Goal: Information Seeking & Learning: Learn about a topic

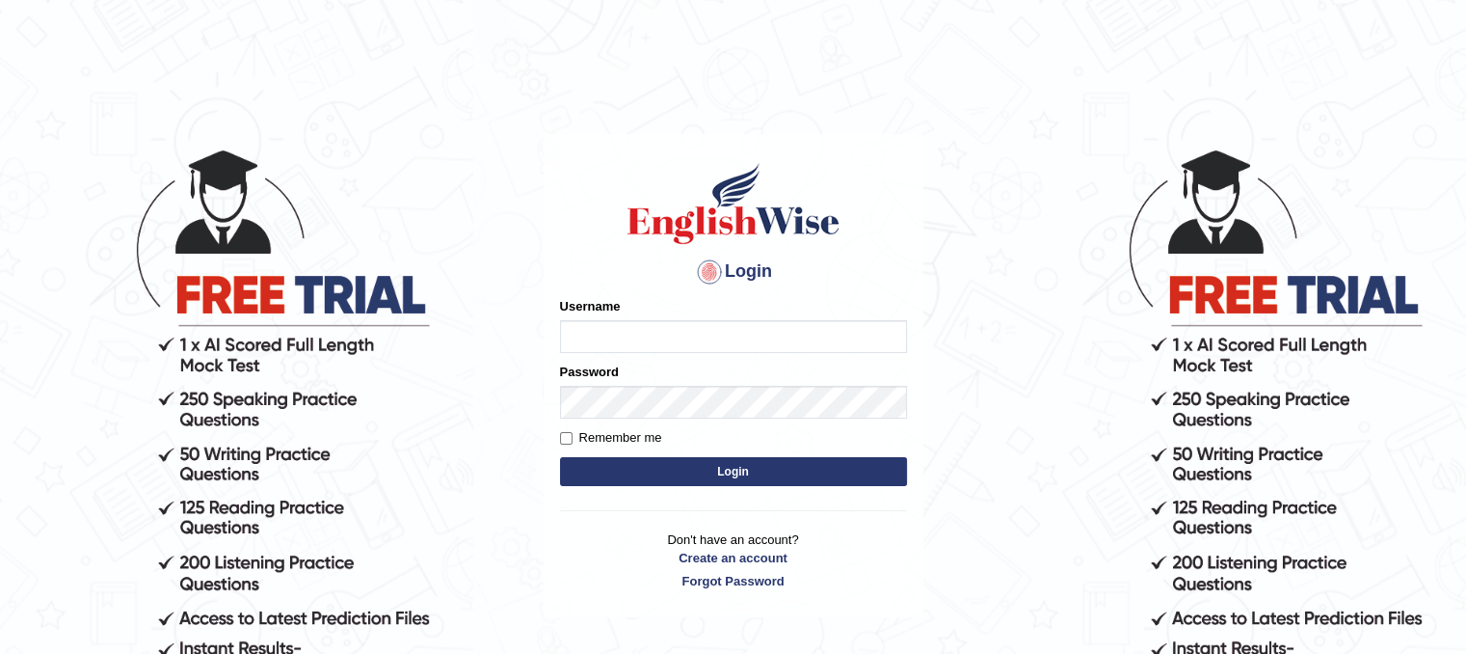
type input "Lutfia"
click at [663, 474] on button "Login" at bounding box center [733, 471] width 347 height 29
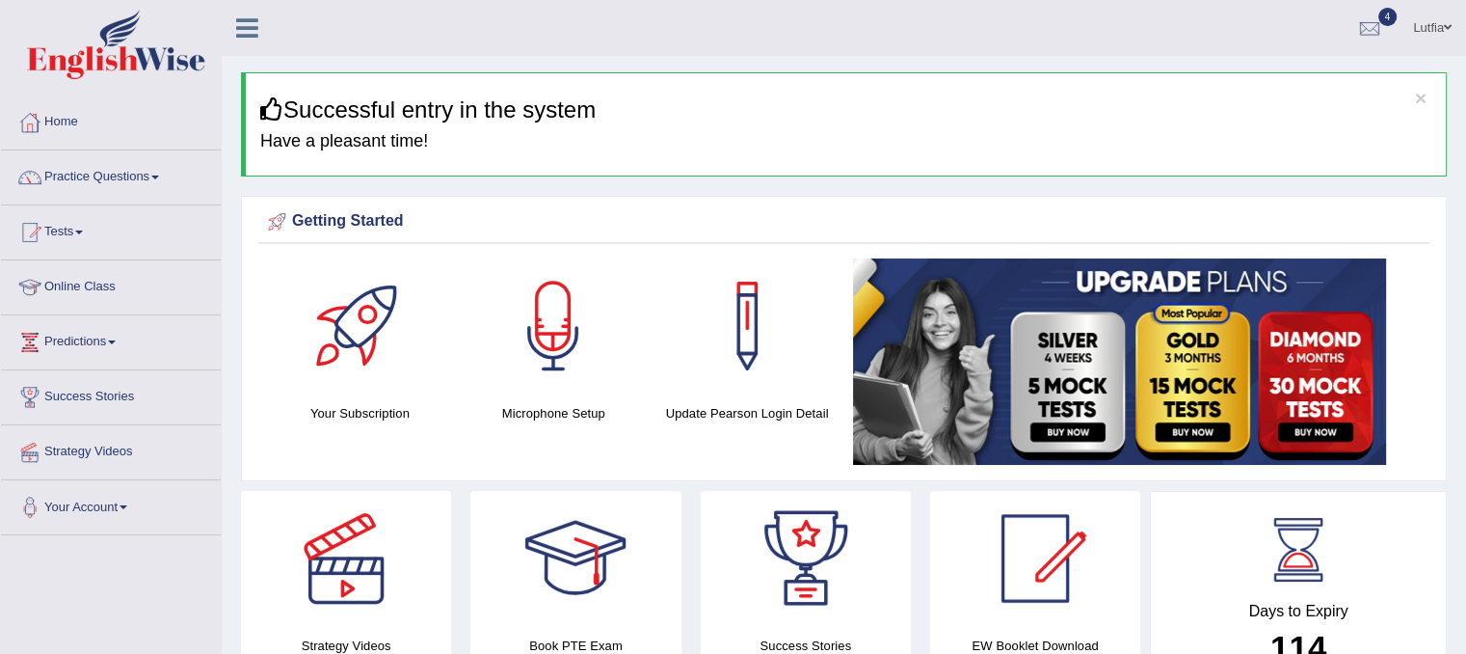
click at [53, 120] on link "Home" at bounding box center [111, 119] width 220 height 48
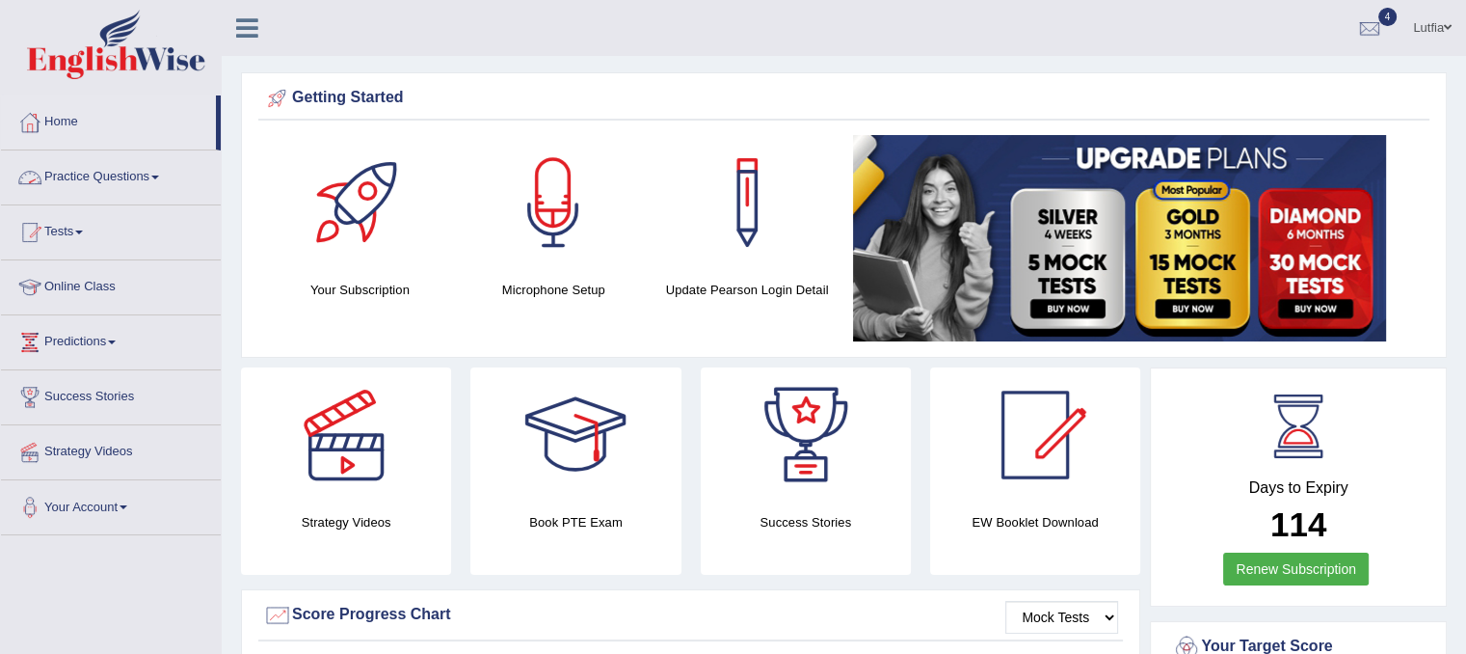
click at [88, 174] on link "Practice Questions" at bounding box center [111, 174] width 220 height 48
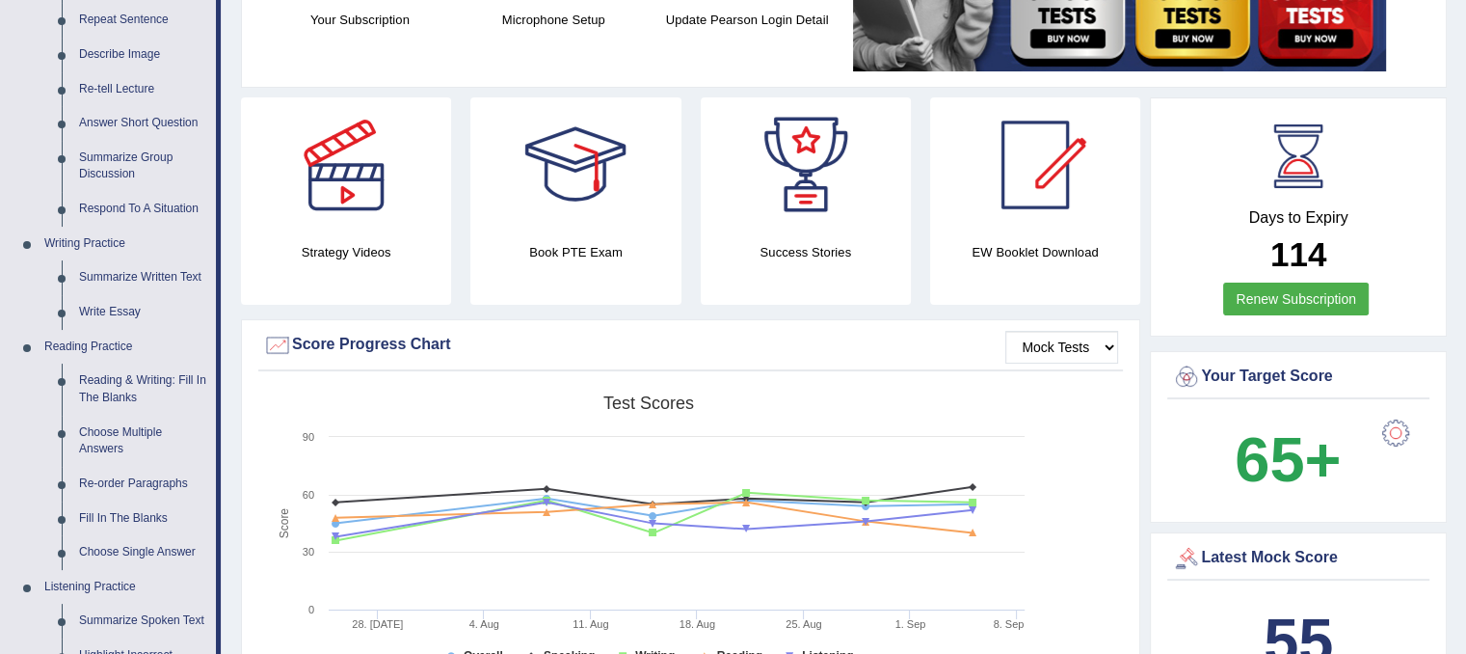
scroll to position [308, 0]
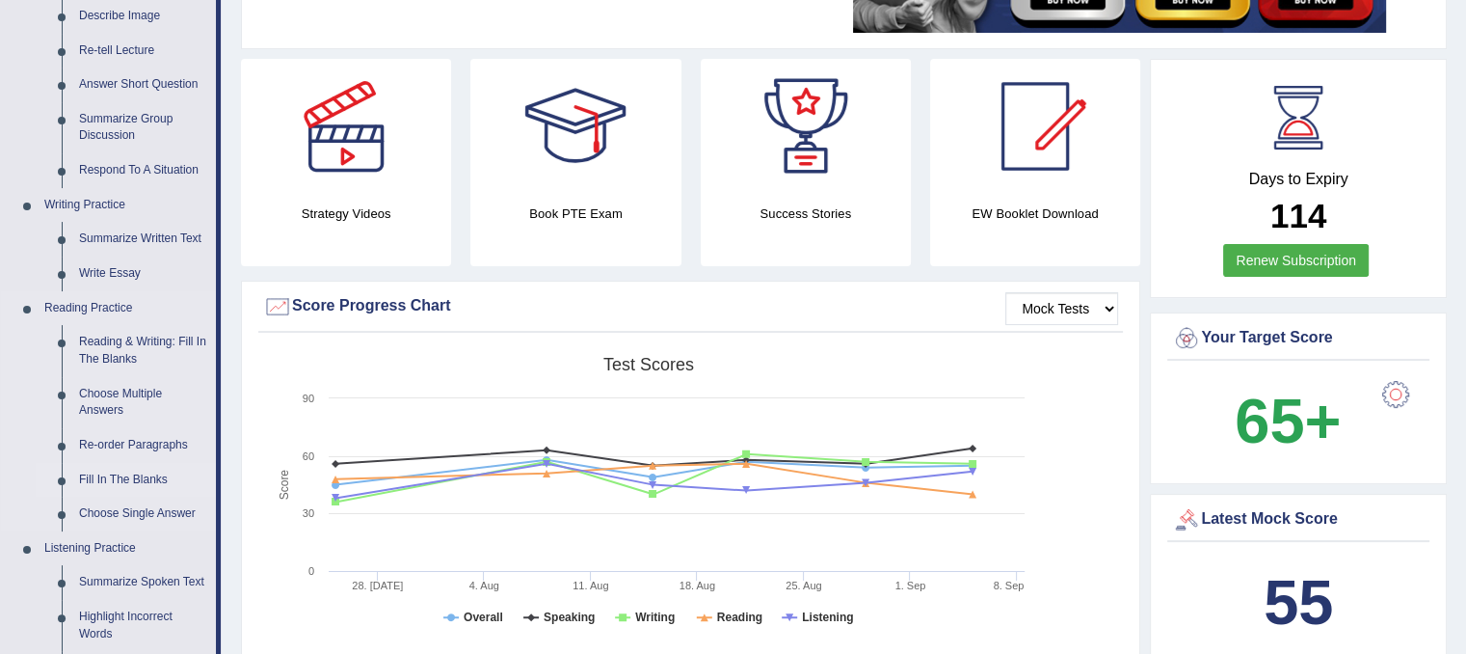
drag, startPoint x: 52, startPoint y: 393, endPoint x: 127, endPoint y: 481, distance: 115.5
click at [127, 481] on ul "Reading & Writing: Fill In The Blanks Choose Multiple Answers Re-order Paragrap…" at bounding box center [126, 427] width 180 height 205
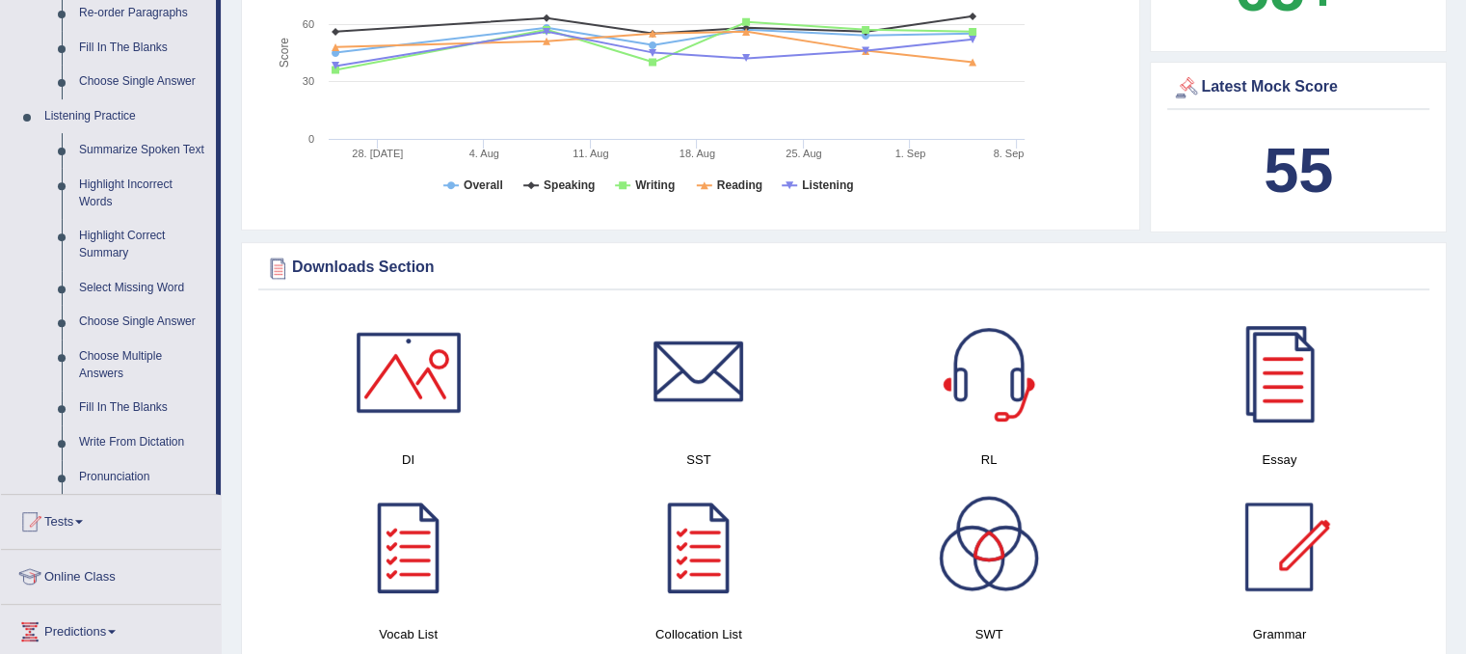
scroll to position [771, 0]
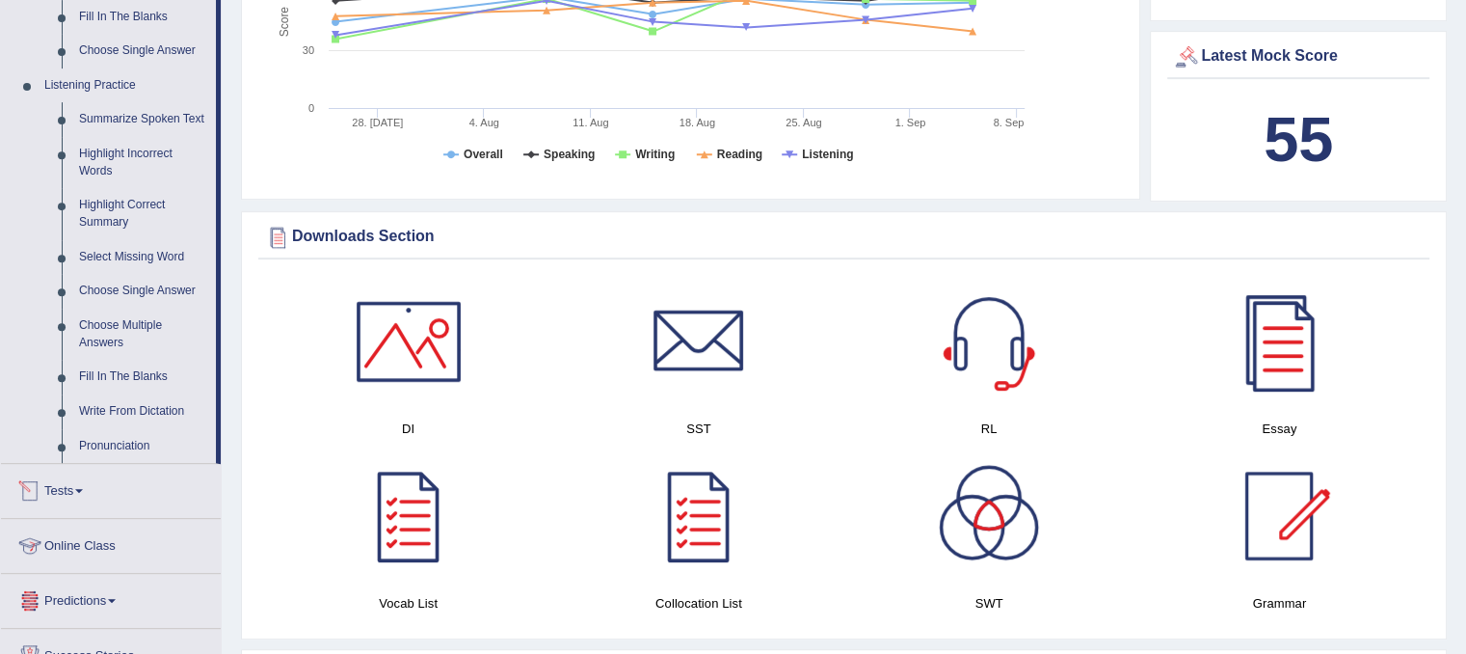
click at [69, 501] on link "Tests" at bounding box center [111, 488] width 220 height 48
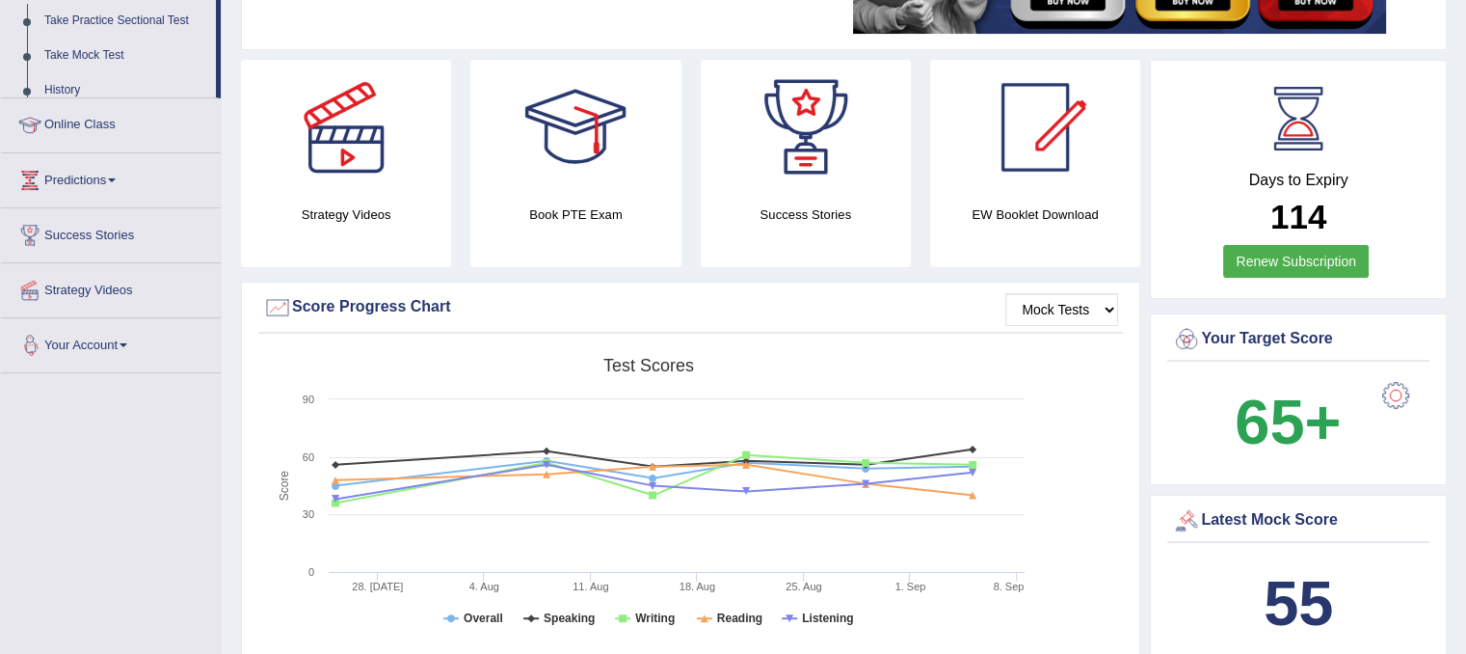
scroll to position [219, 0]
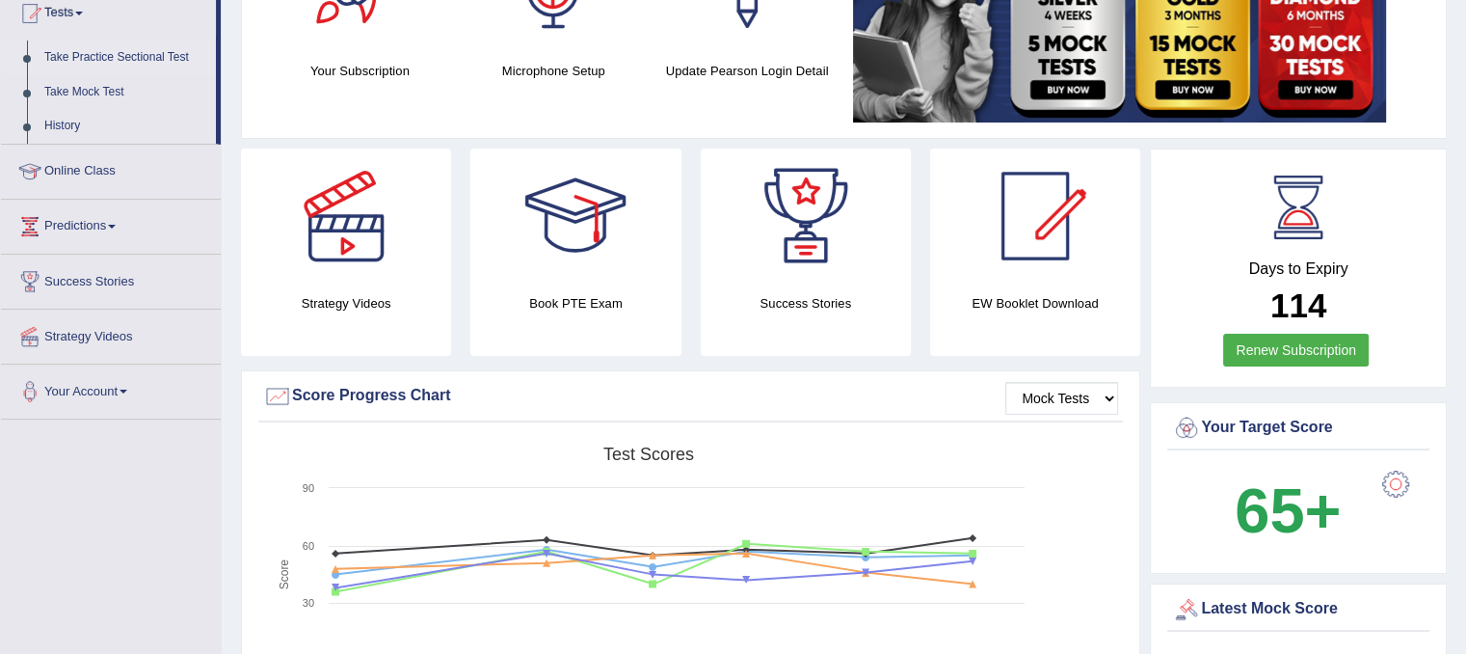
click at [101, 51] on link "Take Practice Sectional Test" at bounding box center [126, 57] width 180 height 35
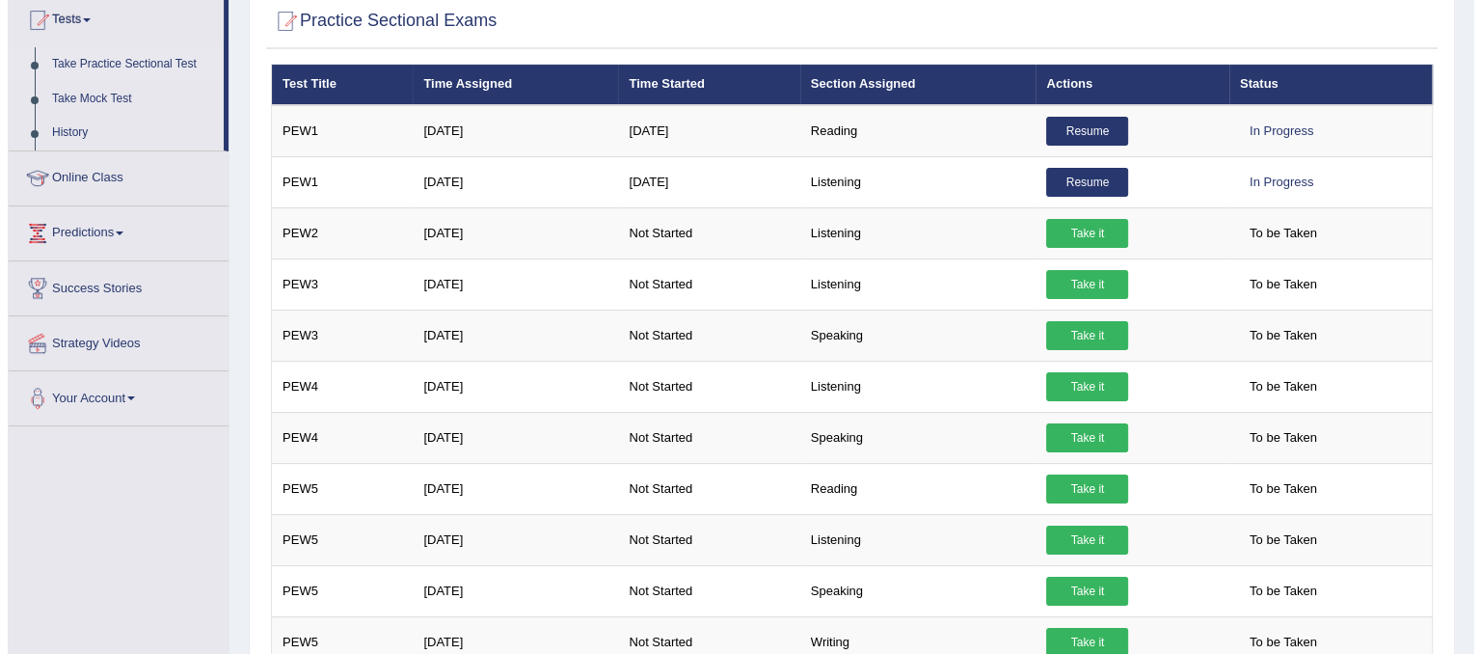
scroll to position [231, 0]
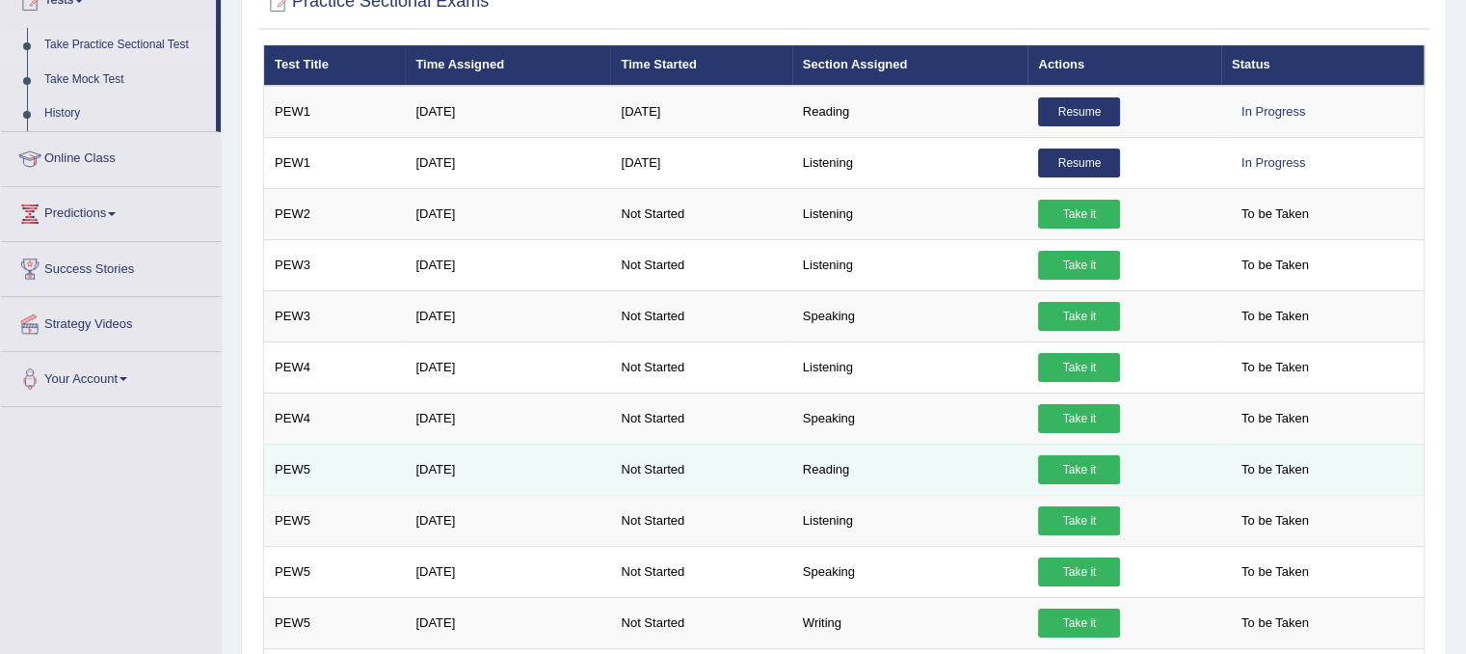
click at [1085, 460] on link "Take it" at bounding box center [1079, 469] width 82 height 29
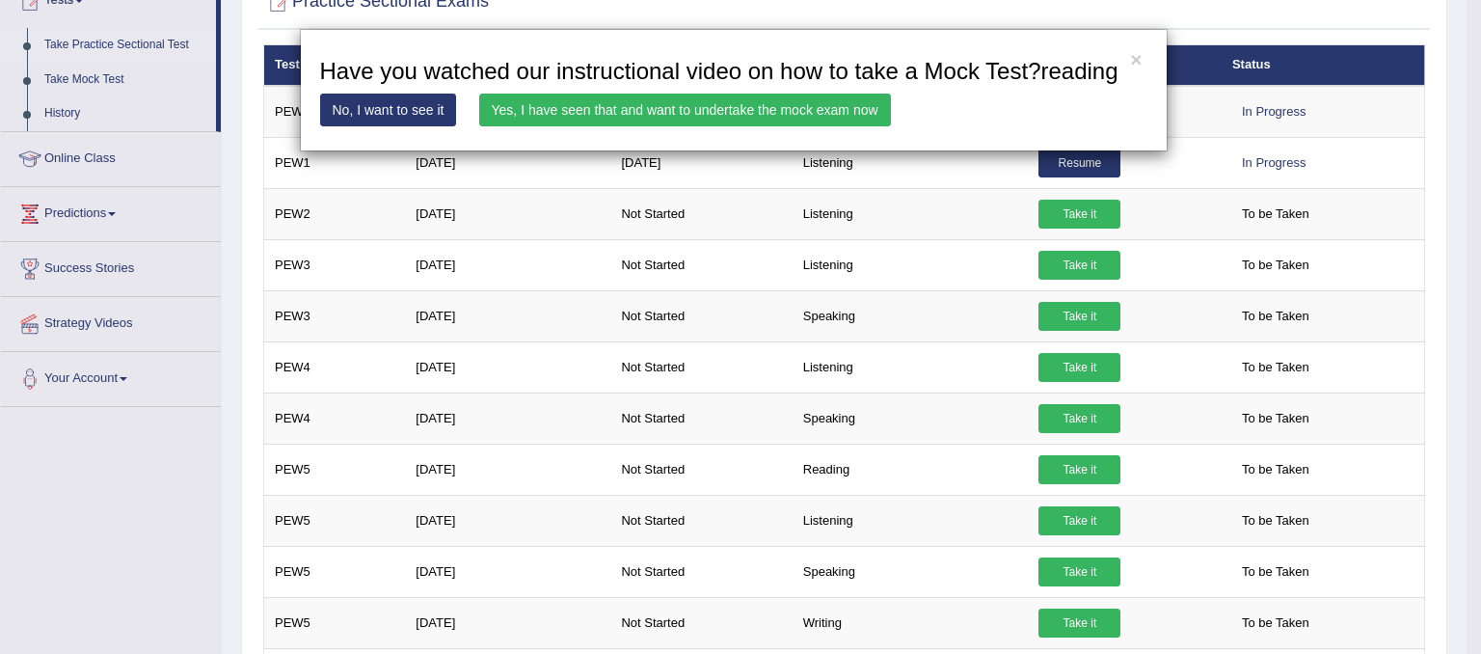
click at [610, 103] on link "Yes, I have seen that and want to undertake the mock exam now" at bounding box center [685, 110] width 412 height 33
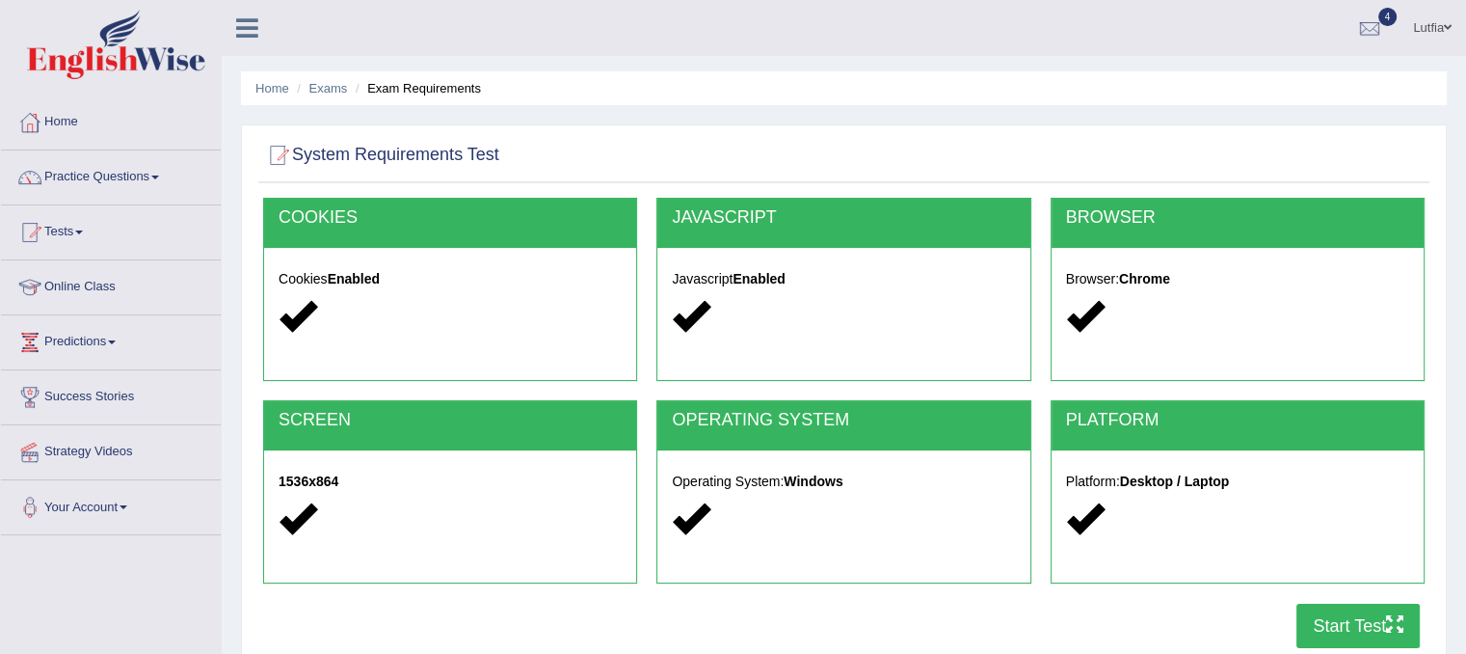
click at [1380, 628] on button "Start Test" at bounding box center [1358, 625] width 123 height 44
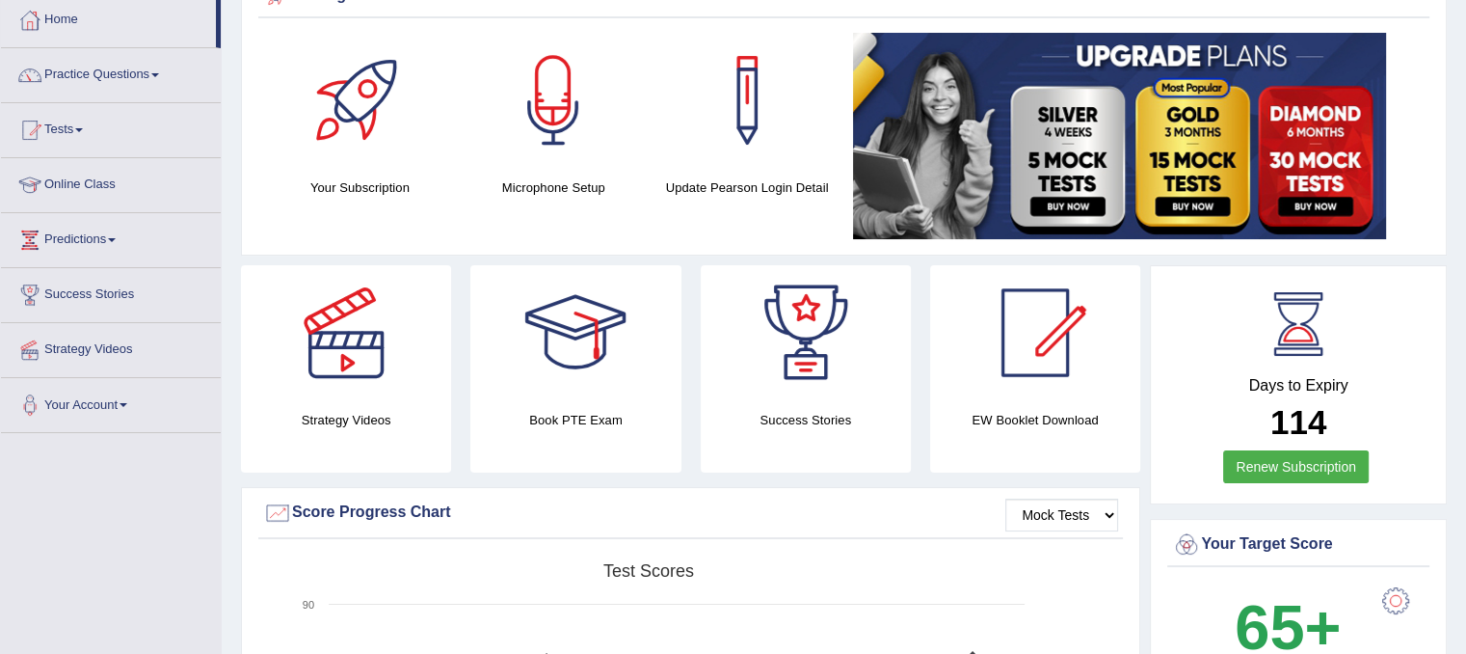
scroll to position [77, 0]
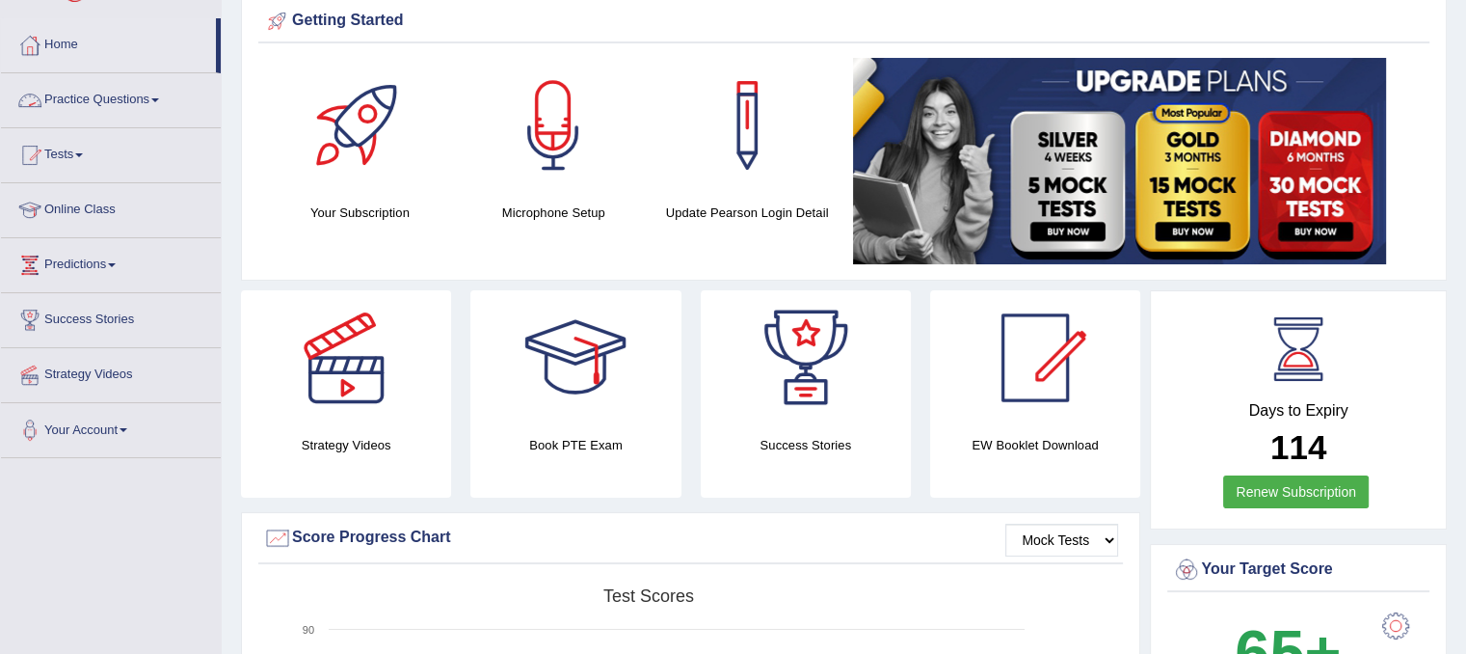
click at [91, 96] on link "Practice Questions" at bounding box center [111, 97] width 220 height 48
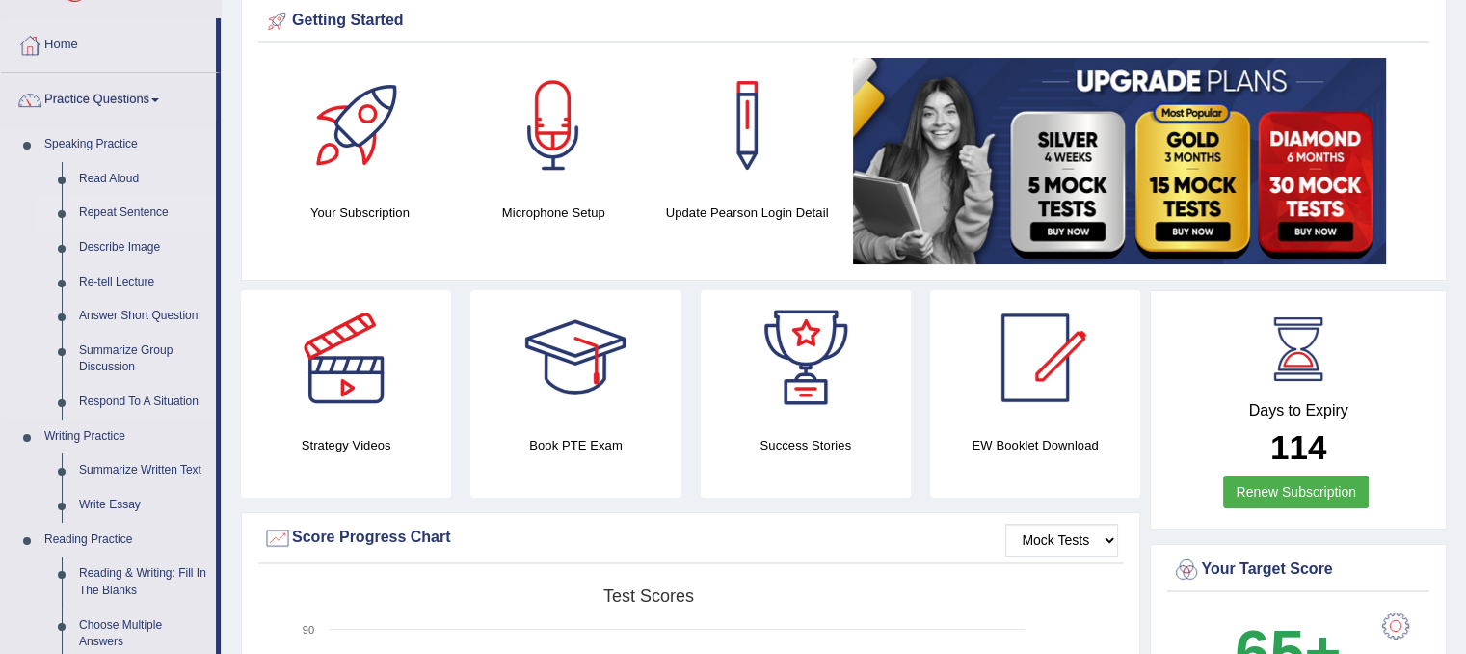
click at [136, 205] on link "Repeat Sentence" at bounding box center [143, 213] width 146 height 35
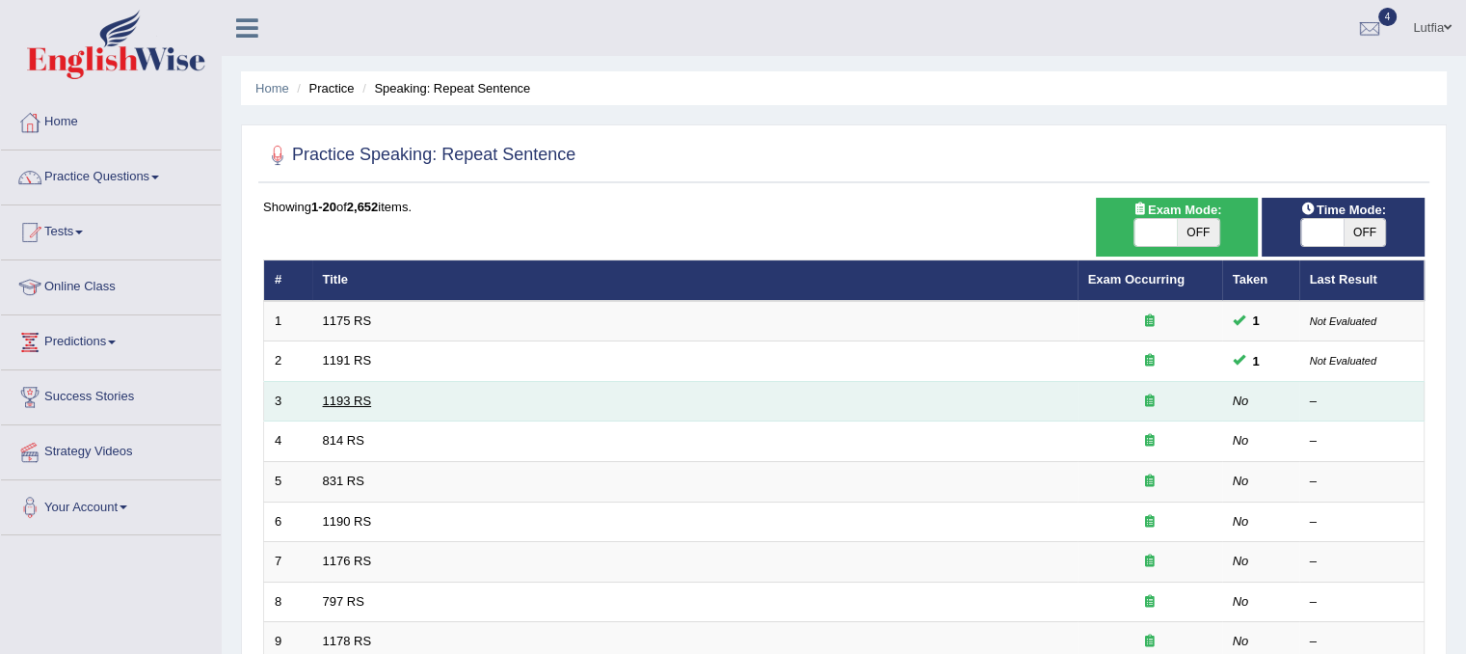
click at [349, 398] on link "1193 RS" at bounding box center [347, 400] width 49 height 14
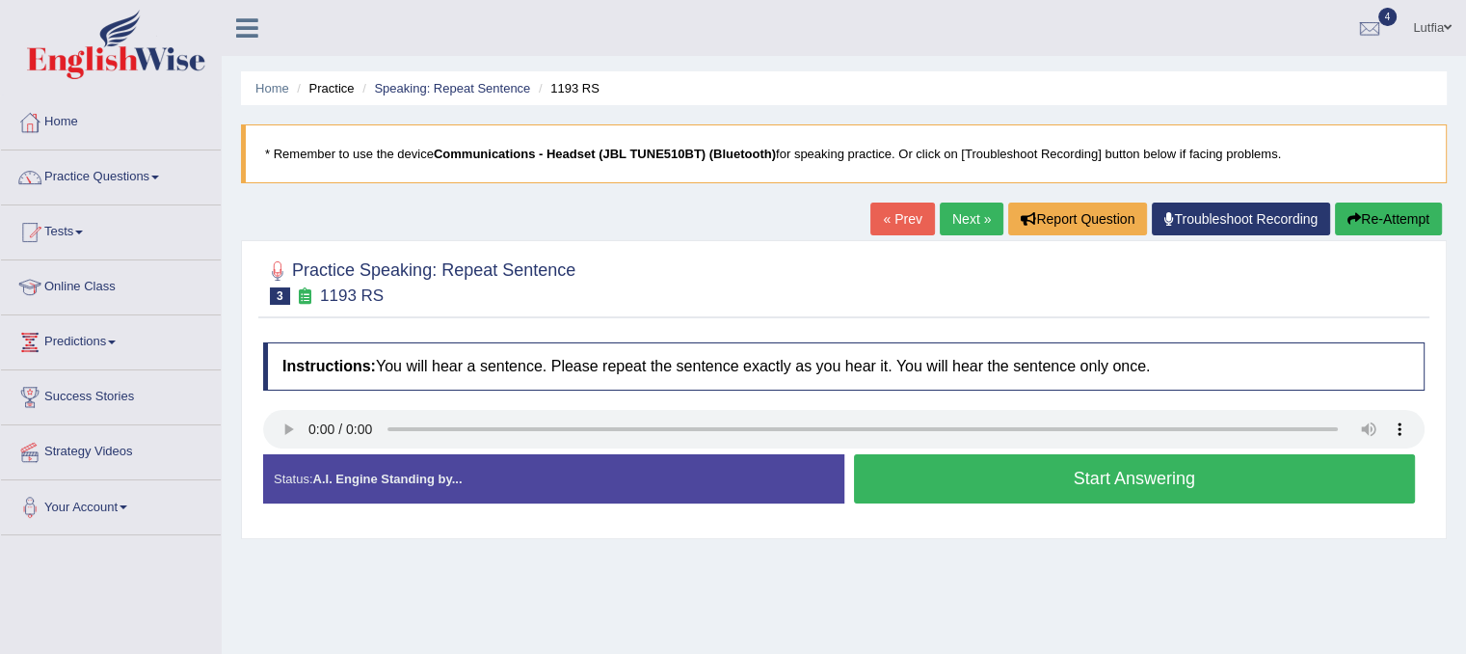
click at [966, 216] on link "Next »" at bounding box center [972, 218] width 64 height 33
click at [965, 219] on link "Next »" at bounding box center [972, 218] width 64 height 33
click at [960, 205] on link "Next »" at bounding box center [972, 218] width 64 height 33
click at [911, 477] on button "Start Answering" at bounding box center [1135, 478] width 562 height 49
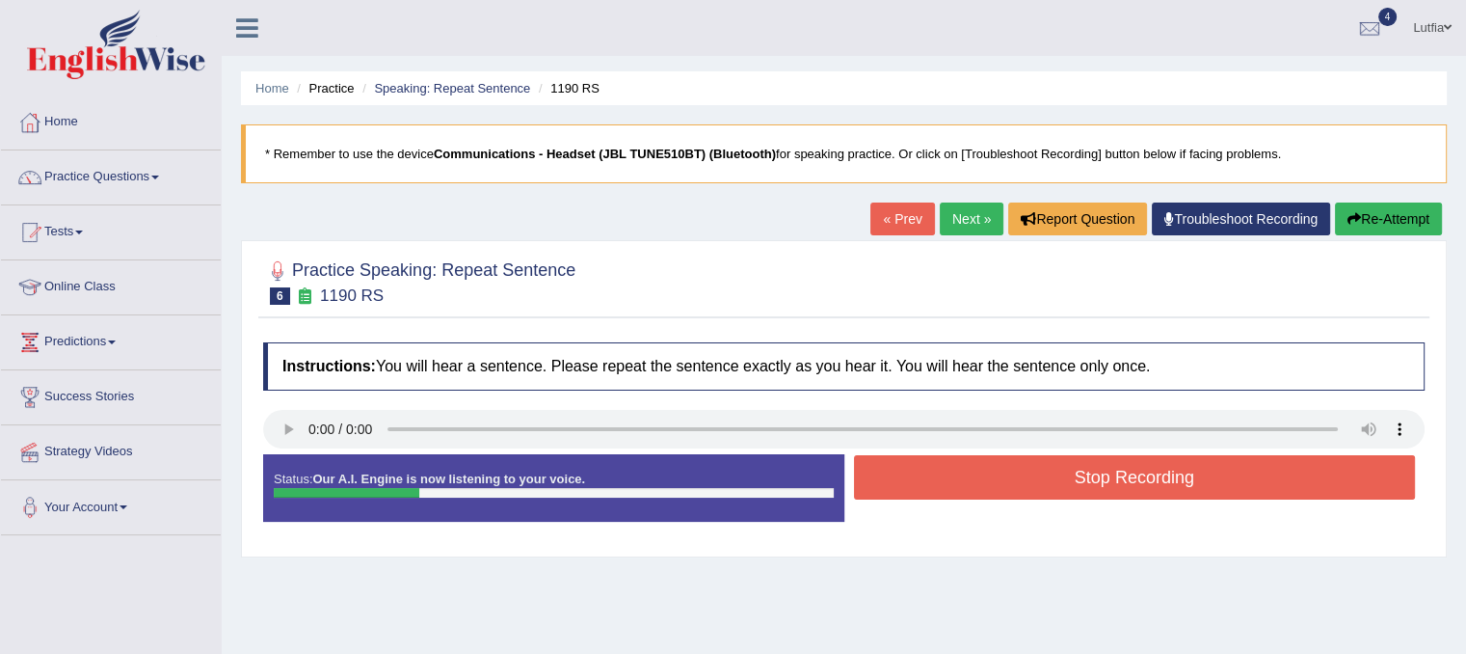
click at [962, 470] on button "Stop Recording" at bounding box center [1135, 477] width 562 height 44
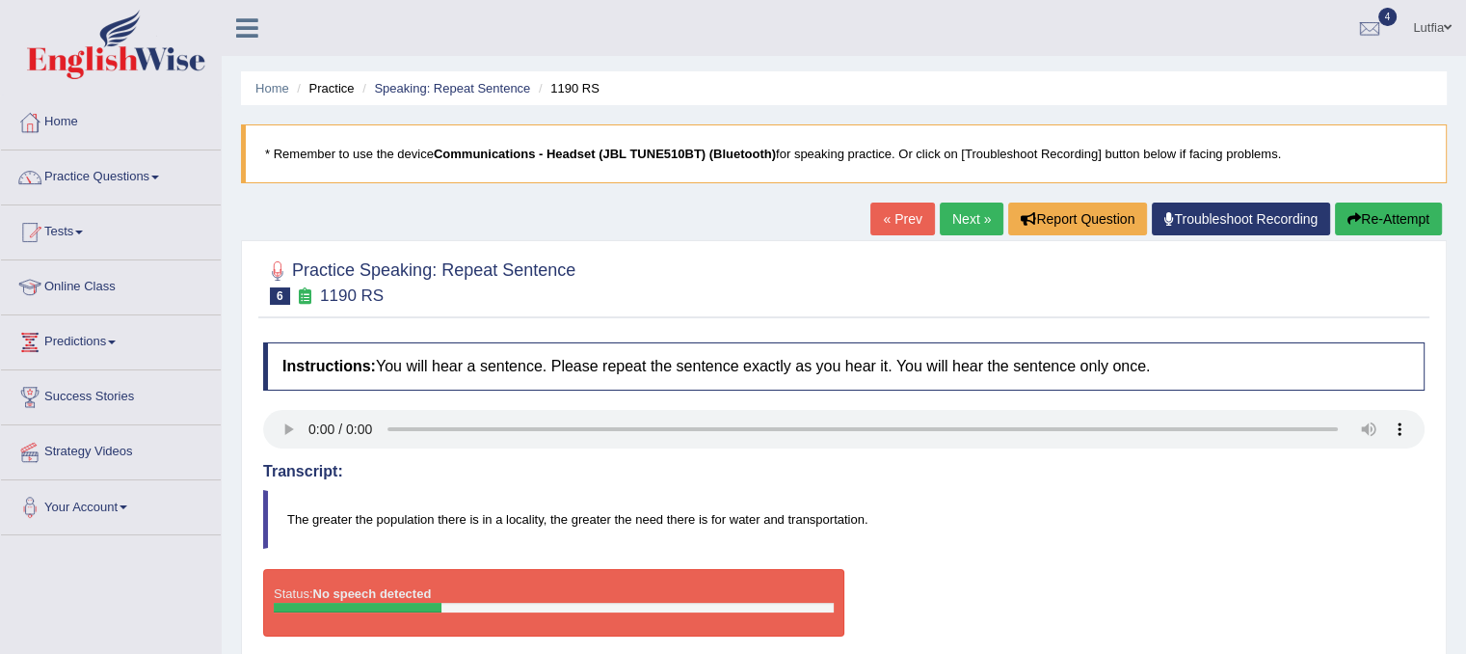
click at [968, 225] on link "Next »" at bounding box center [972, 218] width 64 height 33
